Goal: Entertainment & Leisure: Consume media (video, audio)

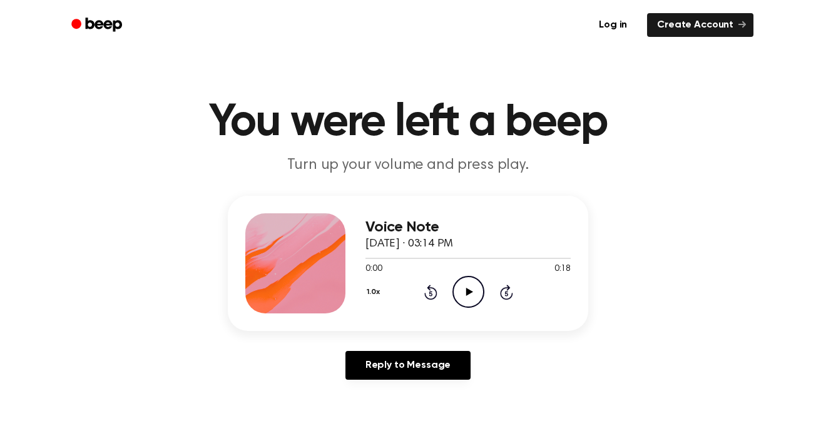
click at [469, 301] on icon "Play Audio" at bounding box center [468, 292] width 32 height 32
drag, startPoint x: 469, startPoint y: 301, endPoint x: 304, endPoint y: 361, distance: 175.8
click at [304, 361] on div "Reply to Message" at bounding box center [408, 370] width 360 height 39
click at [472, 287] on icon "Play Audio" at bounding box center [468, 292] width 32 height 32
click at [464, 295] on icon "Play Audio" at bounding box center [468, 292] width 32 height 32
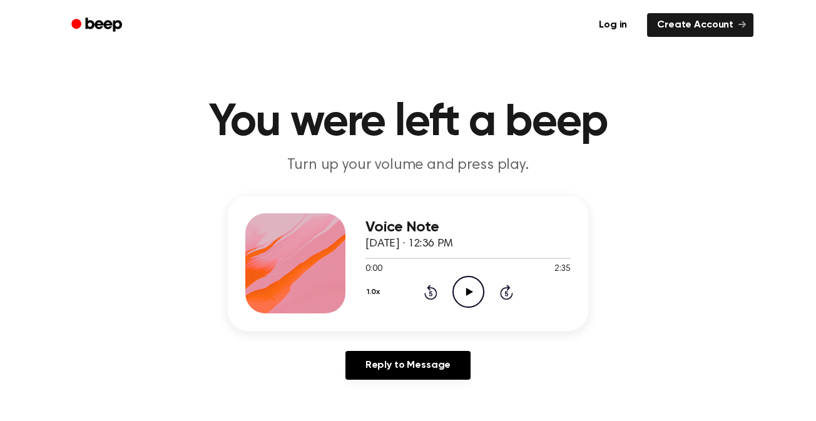
click at [467, 285] on icon "Play Audio" at bounding box center [468, 292] width 32 height 32
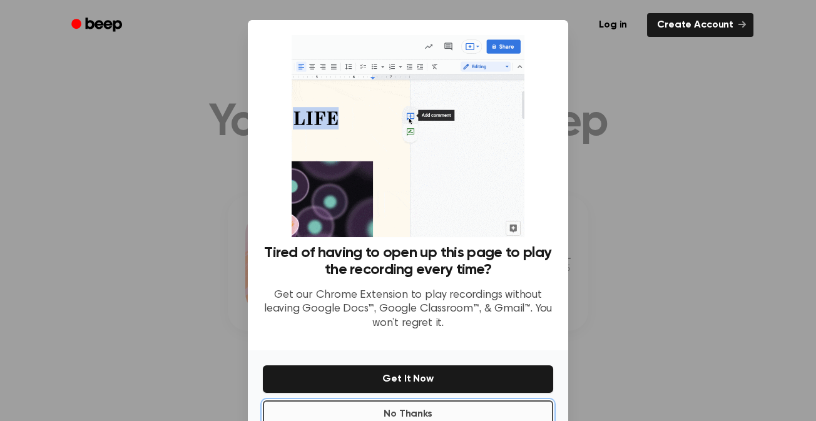
click at [347, 405] on button "No Thanks" at bounding box center [408, 414] width 290 height 28
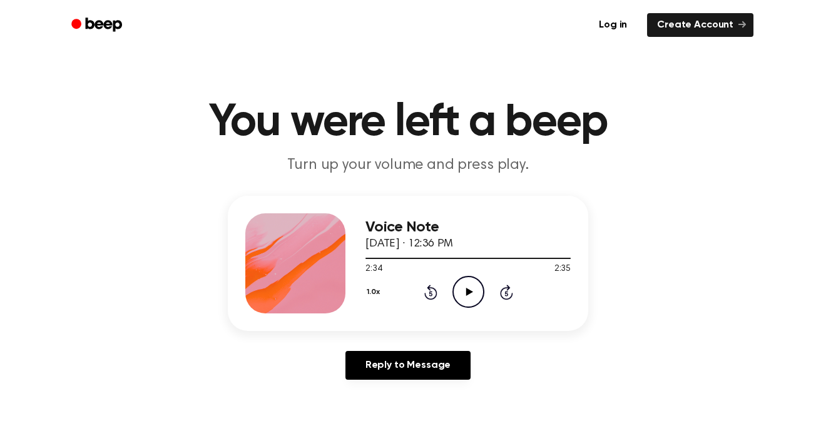
click at [455, 299] on icon "Play Audio" at bounding box center [468, 292] width 32 height 32
